Goal: Find specific page/section: Find specific page/section

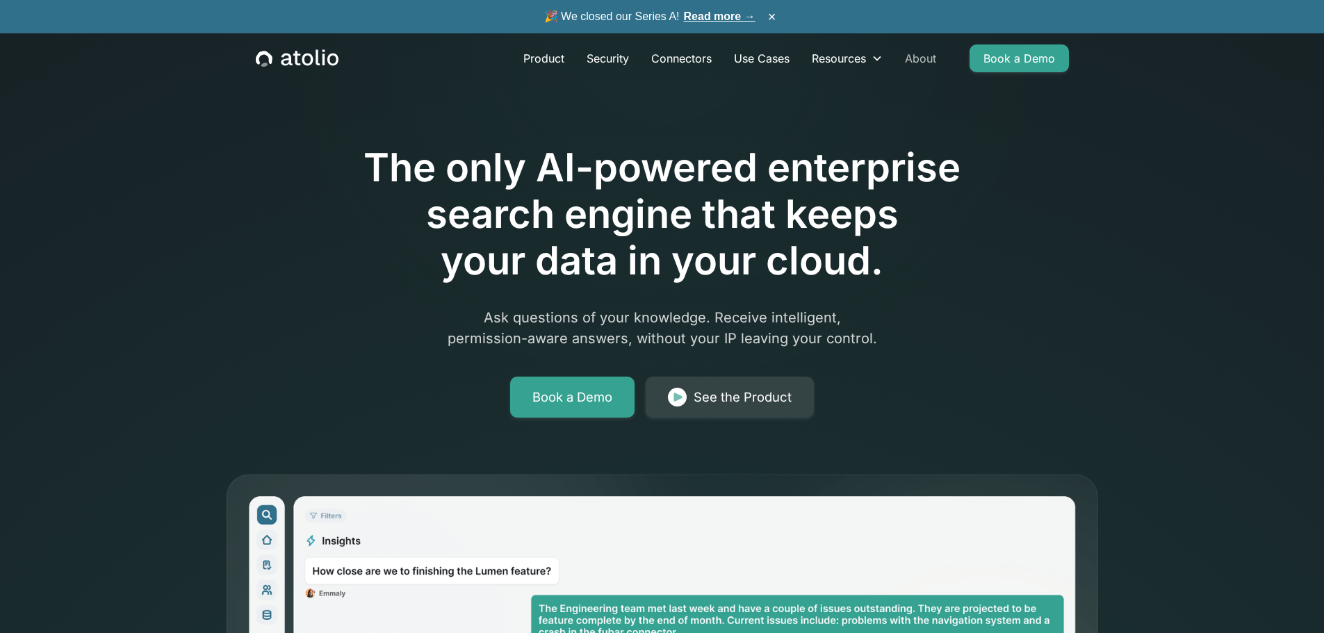
click at [922, 65] on link "About" at bounding box center [921, 58] width 54 height 28
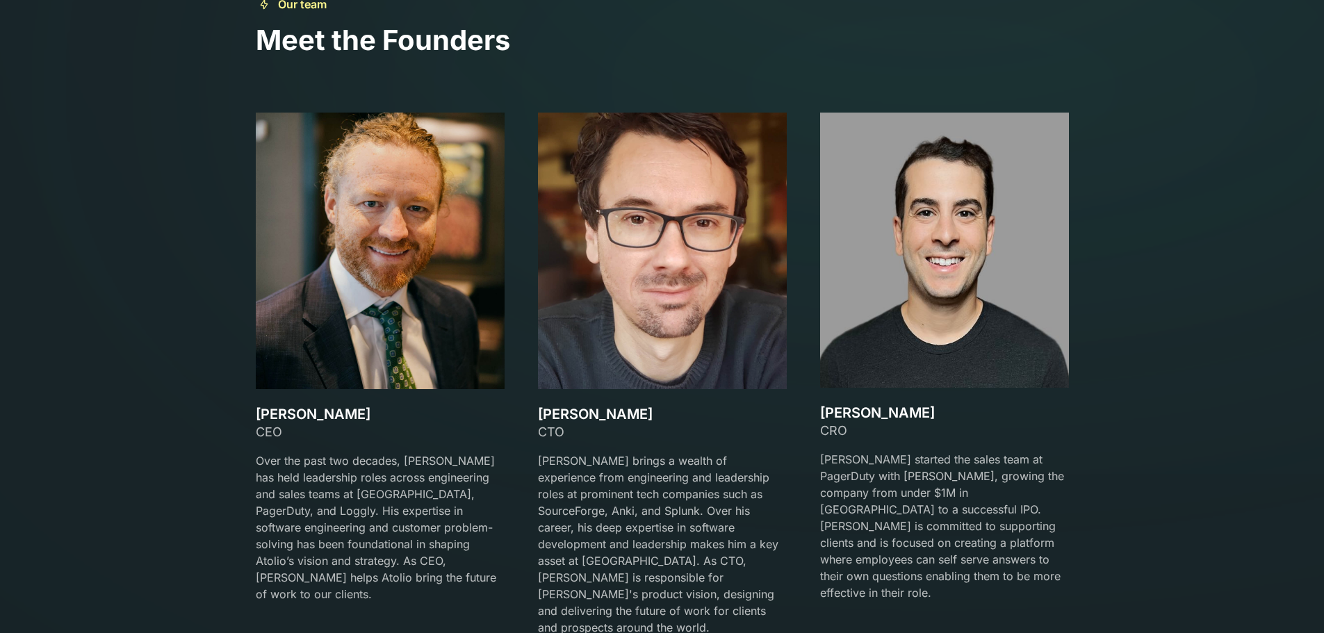
scroll to position [2085, 0]
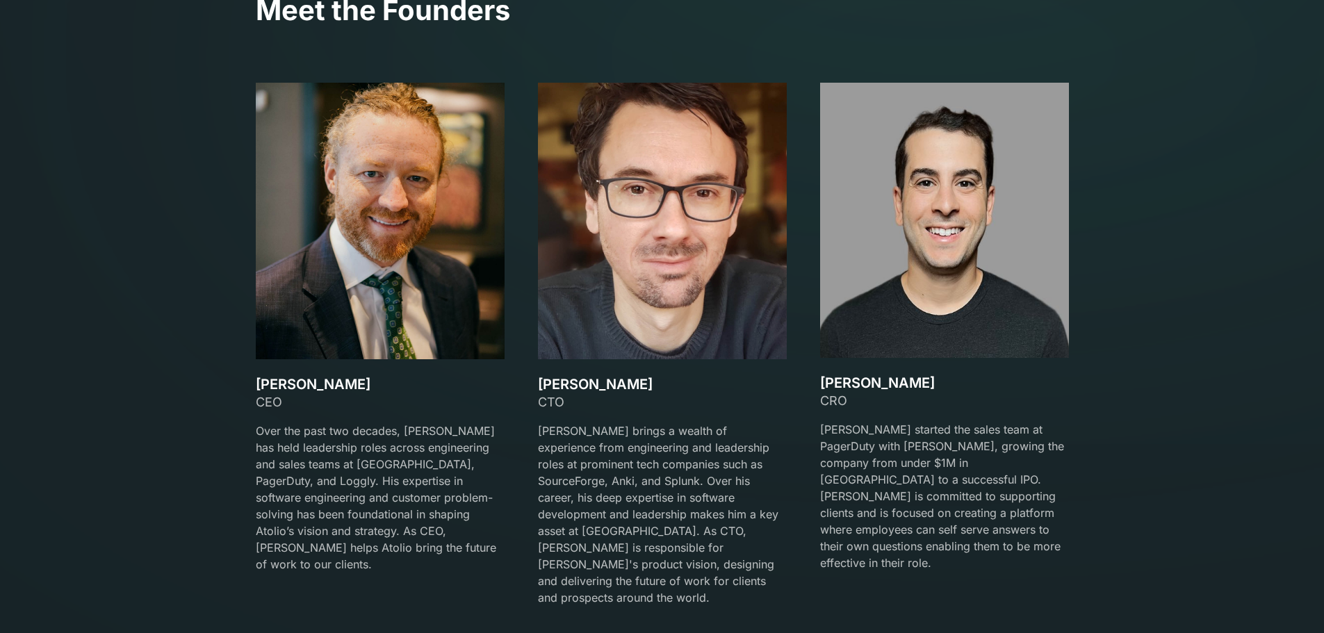
click at [866, 382] on h3 "[PERSON_NAME]" at bounding box center [944, 383] width 249 height 17
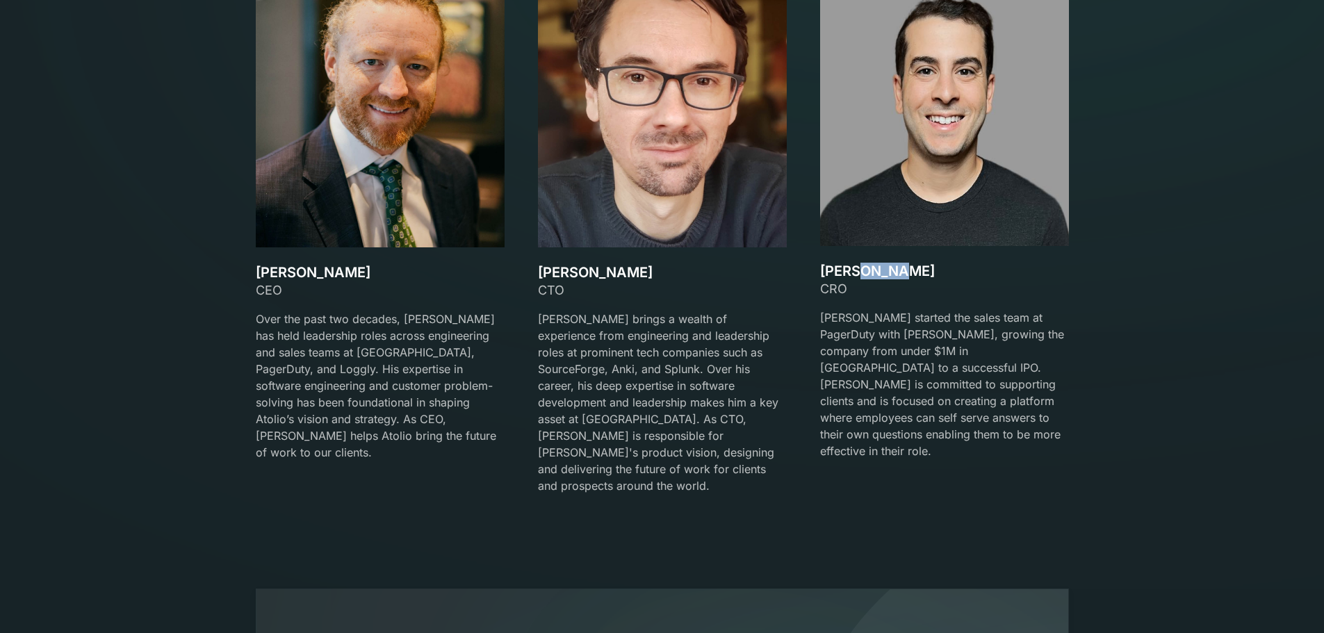
scroll to position [2154, 0]
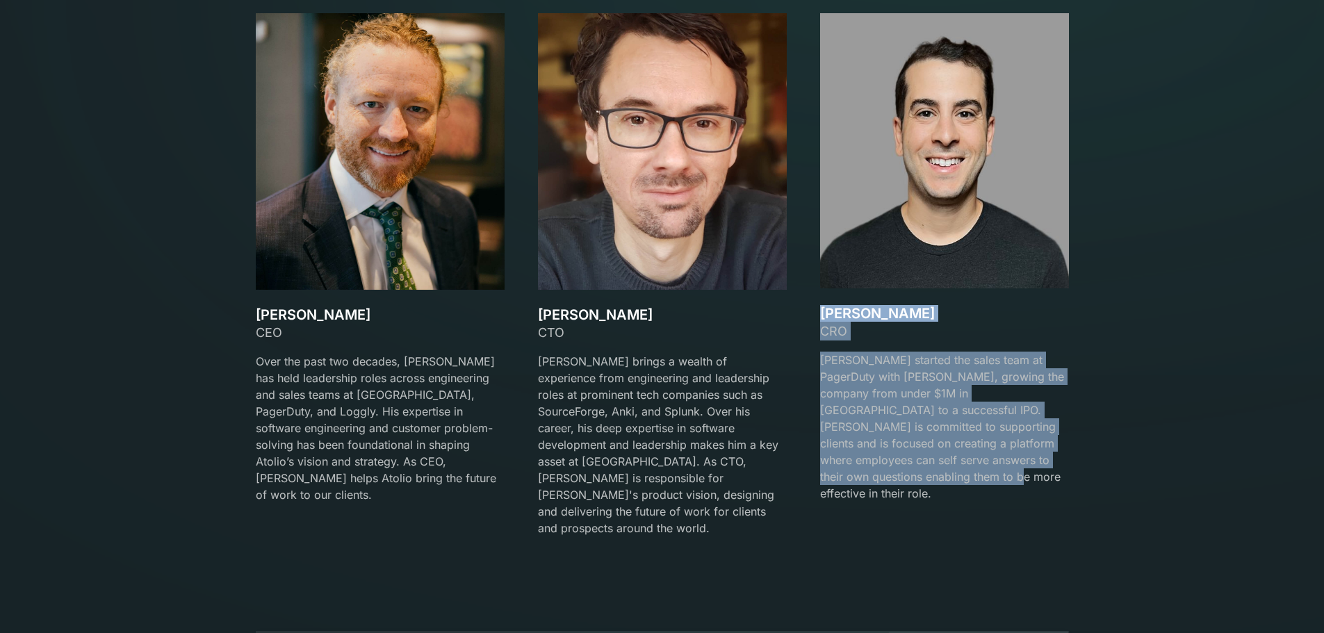
drag, startPoint x: 1069, startPoint y: 463, endPoint x: 818, endPoint y: 318, distance: 290.8
click at [818, 318] on div "Our team Meet the Founders [PERSON_NAME] CEO Over the past two decades, [PERSON…" at bounding box center [662, 224] width 846 height 657
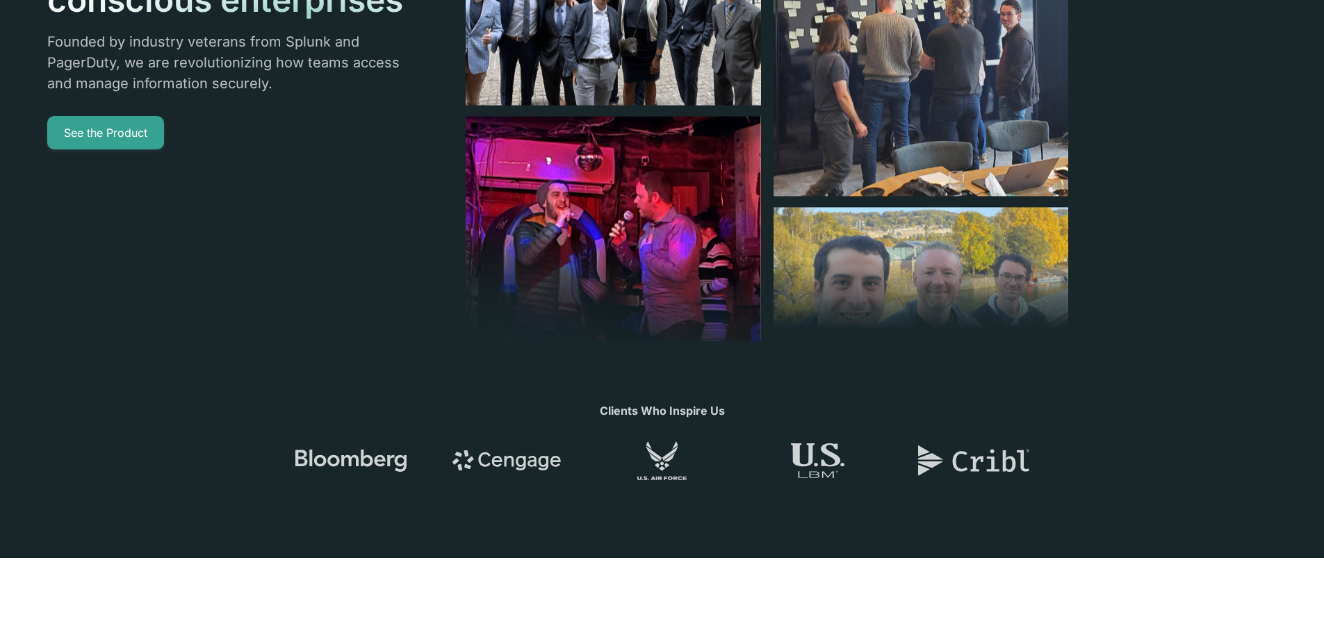
scroll to position [278, 0]
